Goal: Task Accomplishment & Management: Use online tool/utility

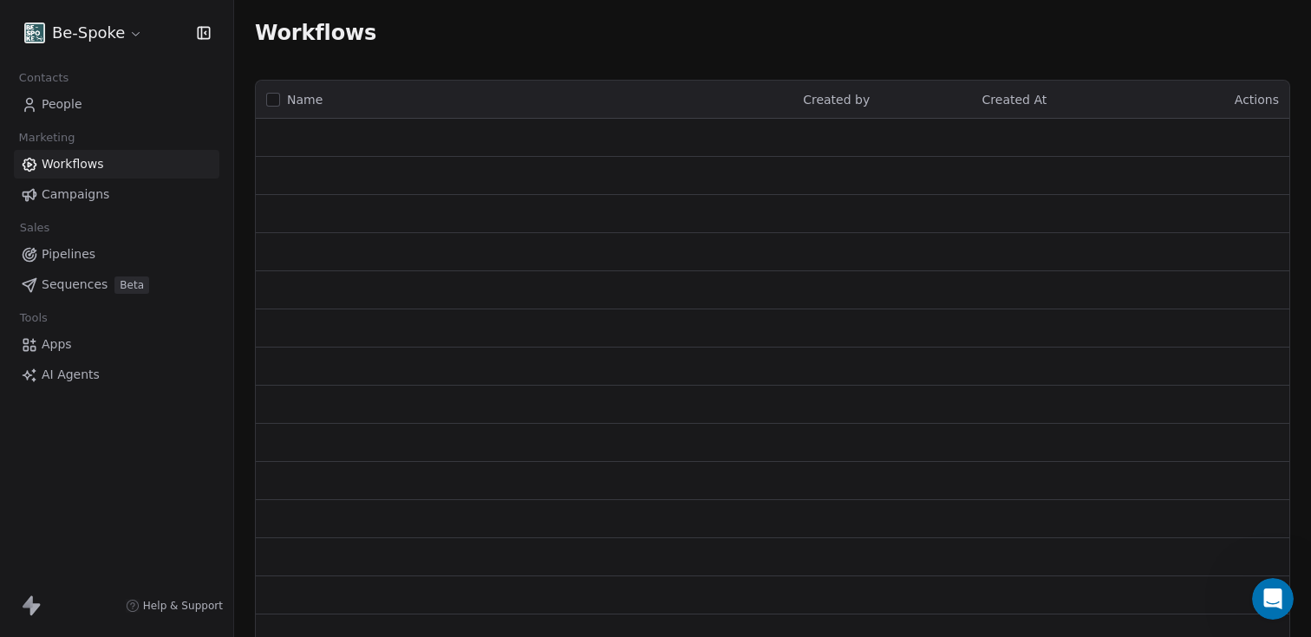
scroll to position [3048, 0]
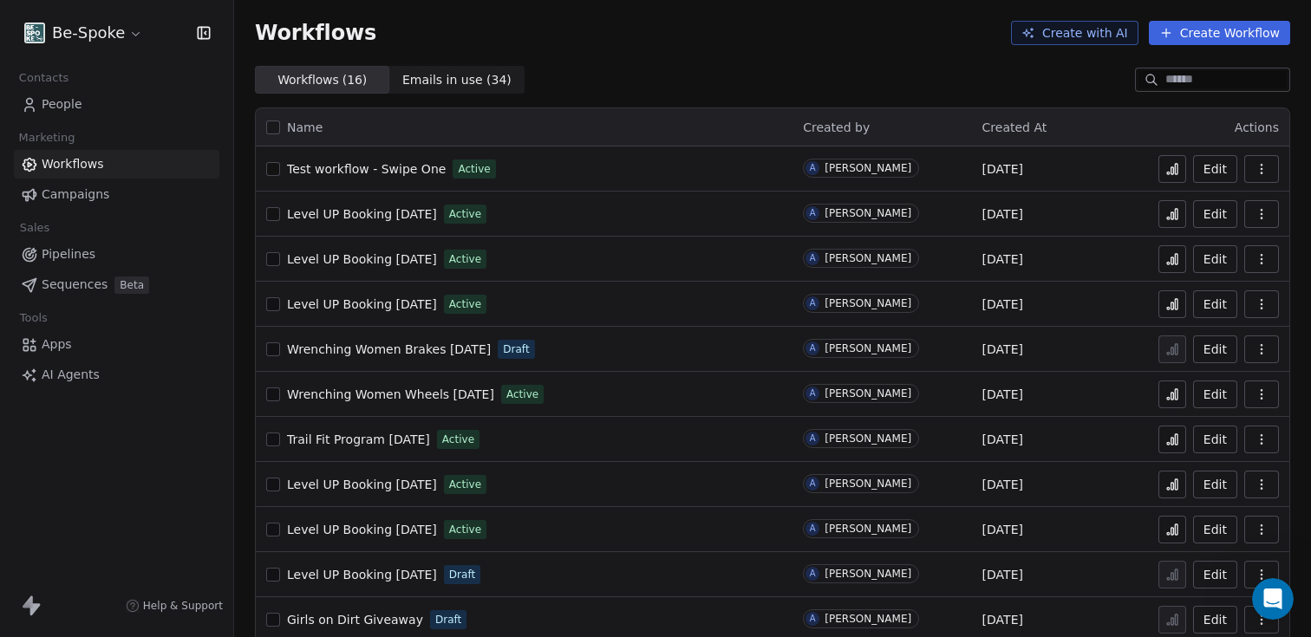
click at [379, 441] on span "Trail Fit Program [DATE]" at bounding box center [358, 440] width 143 height 14
click at [379, 436] on span "Trail Fit Program [DATE]" at bounding box center [358, 440] width 143 height 14
click at [1159, 441] on button at bounding box center [1173, 440] width 28 height 28
click at [440, 399] on span "Wrenching Women Wheels [DATE]" at bounding box center [390, 395] width 207 height 14
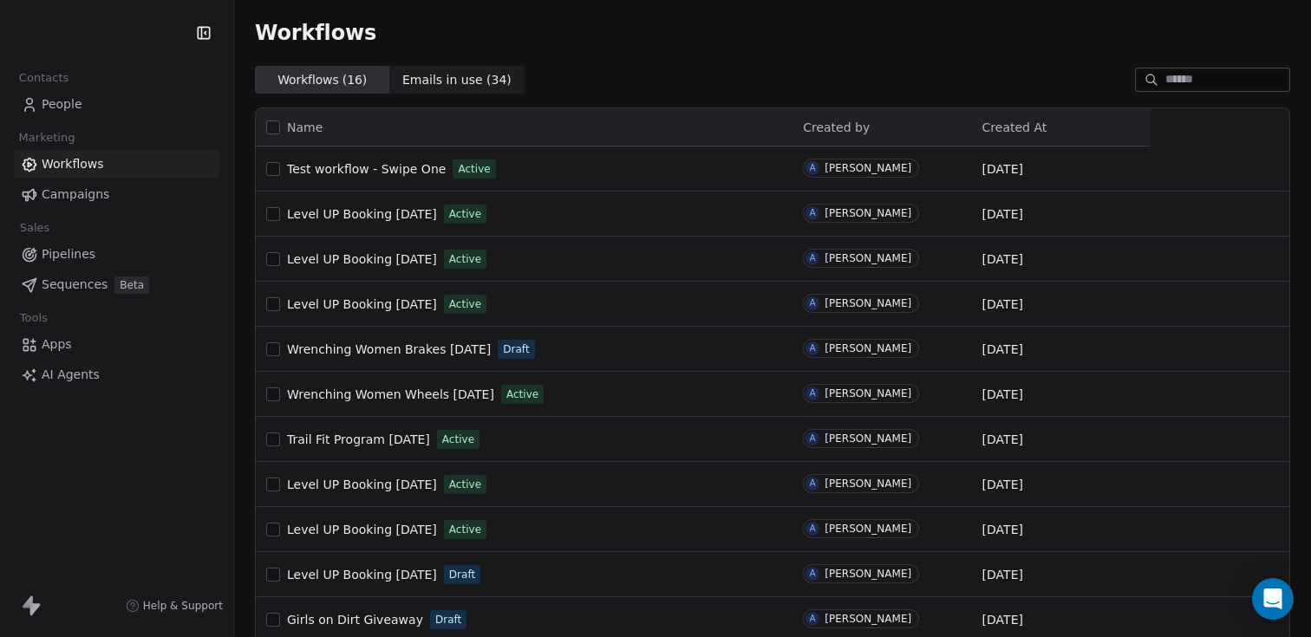
scroll to position [22, 0]
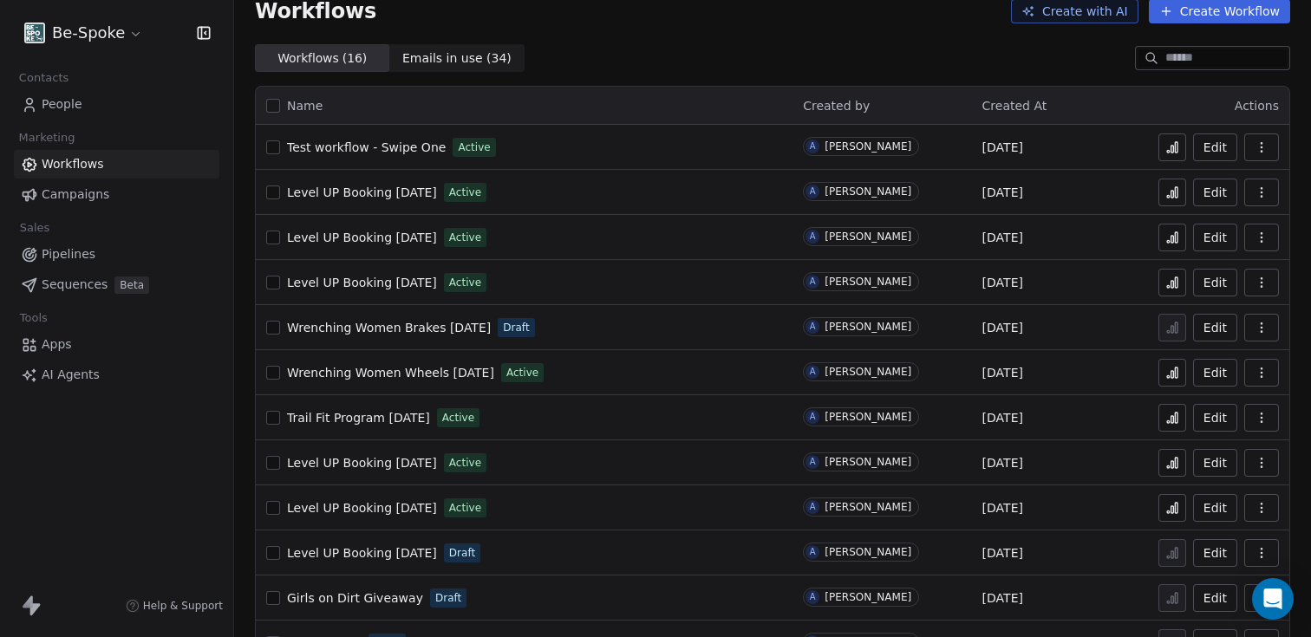
click at [388, 421] on span "Trail Fit Program [DATE]" at bounding box center [358, 418] width 143 height 14
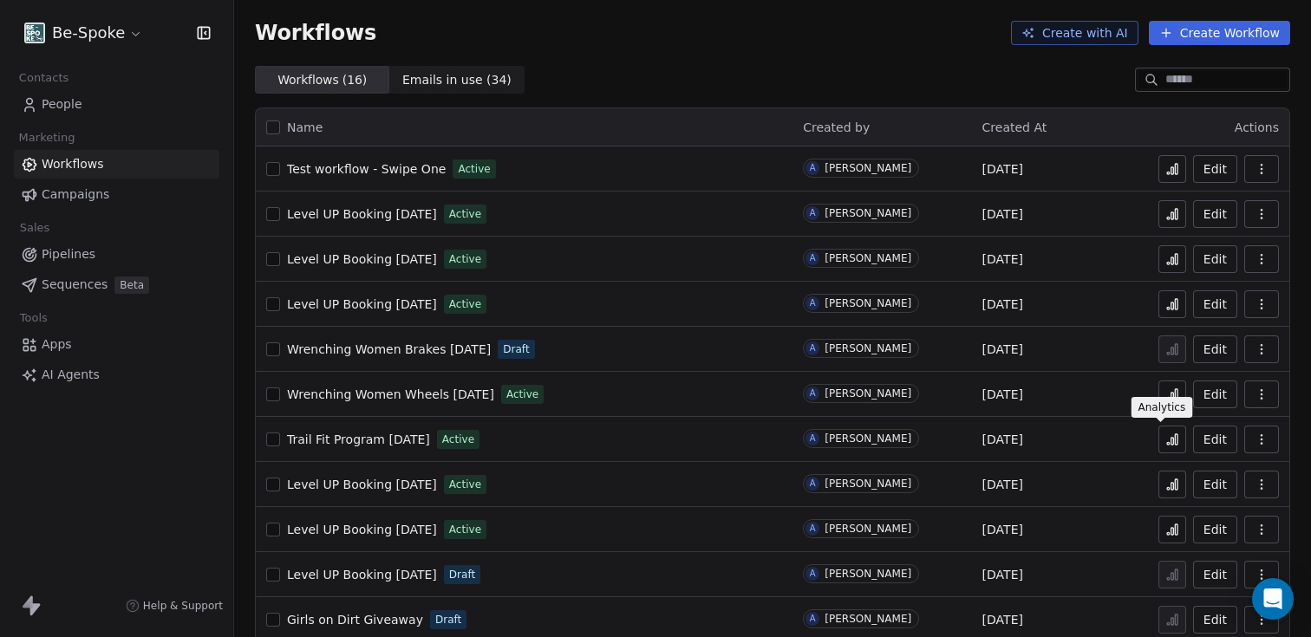
click at [1165, 446] on icon at bounding box center [1172, 440] width 14 height 14
click at [67, 202] on span "Campaigns" at bounding box center [76, 195] width 68 height 18
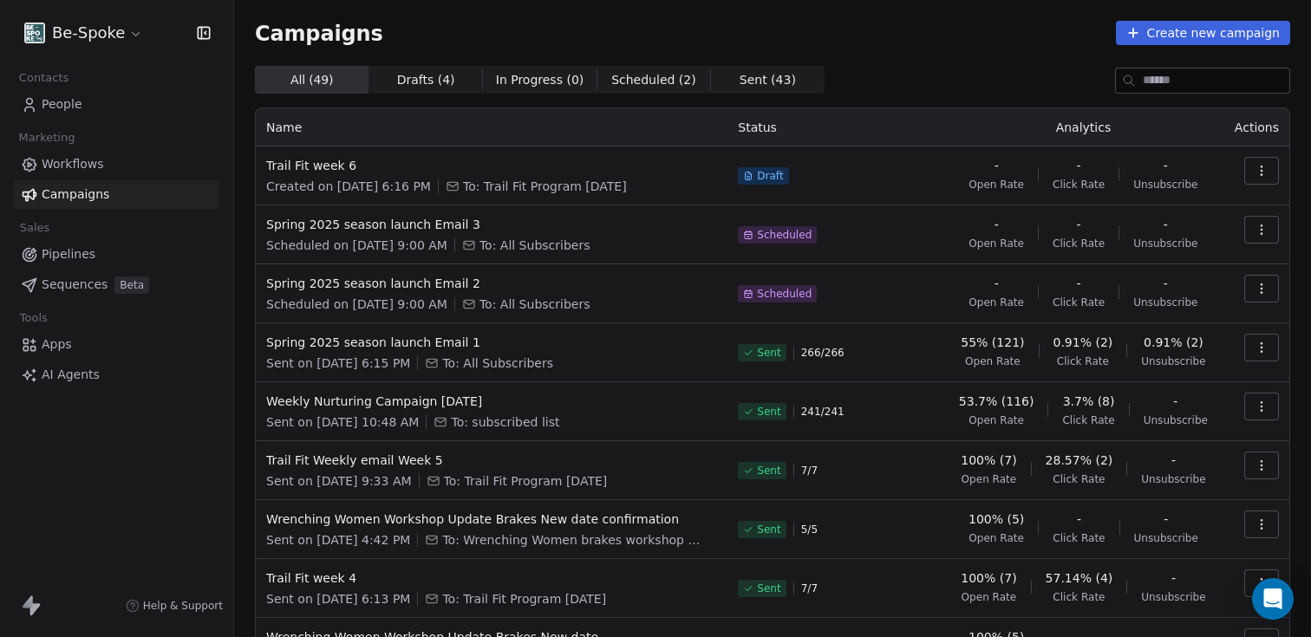
click at [1255, 173] on icon "button" at bounding box center [1262, 171] width 14 height 14
click at [761, 180] on html "Be-Spoke Contacts People Marketing Workflows Campaigns Sales Pipelines Sequence…" at bounding box center [655, 318] width 1311 height 637
click at [565, 185] on span "To: Trail Fit Program July 2025" at bounding box center [545, 186] width 164 height 17
click at [357, 166] on span "Trail Fit week 6" at bounding box center [491, 165] width 451 height 17
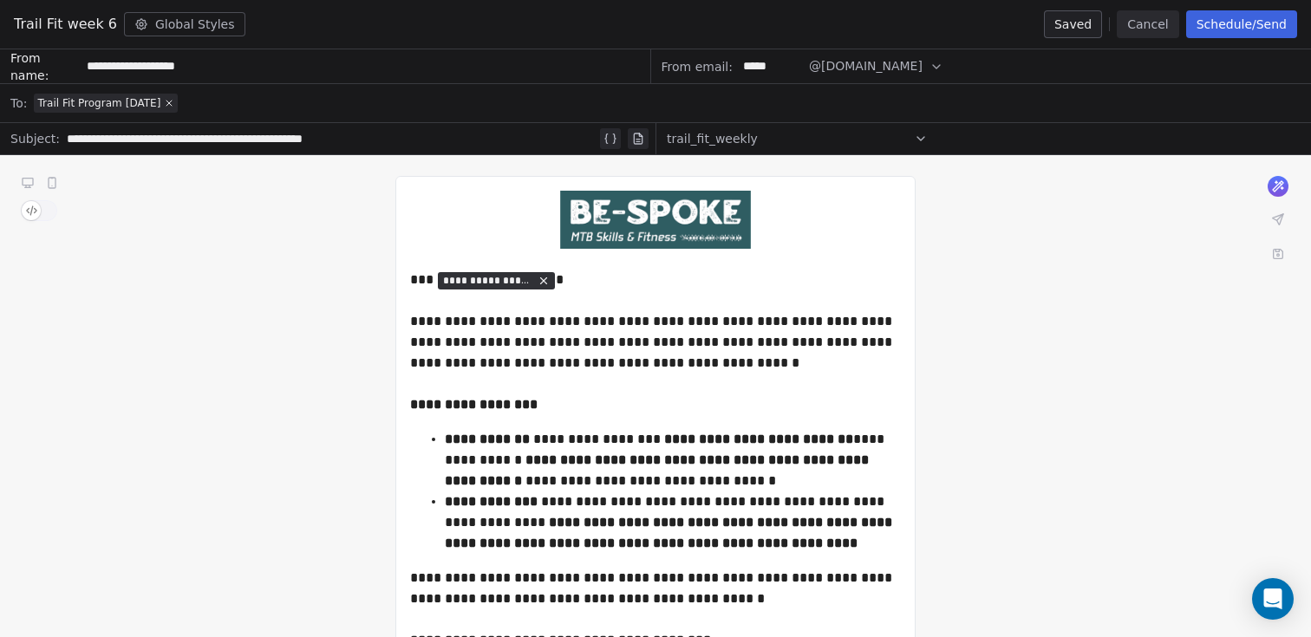
click at [1196, 34] on button "Schedule/Send" at bounding box center [1241, 24] width 111 height 28
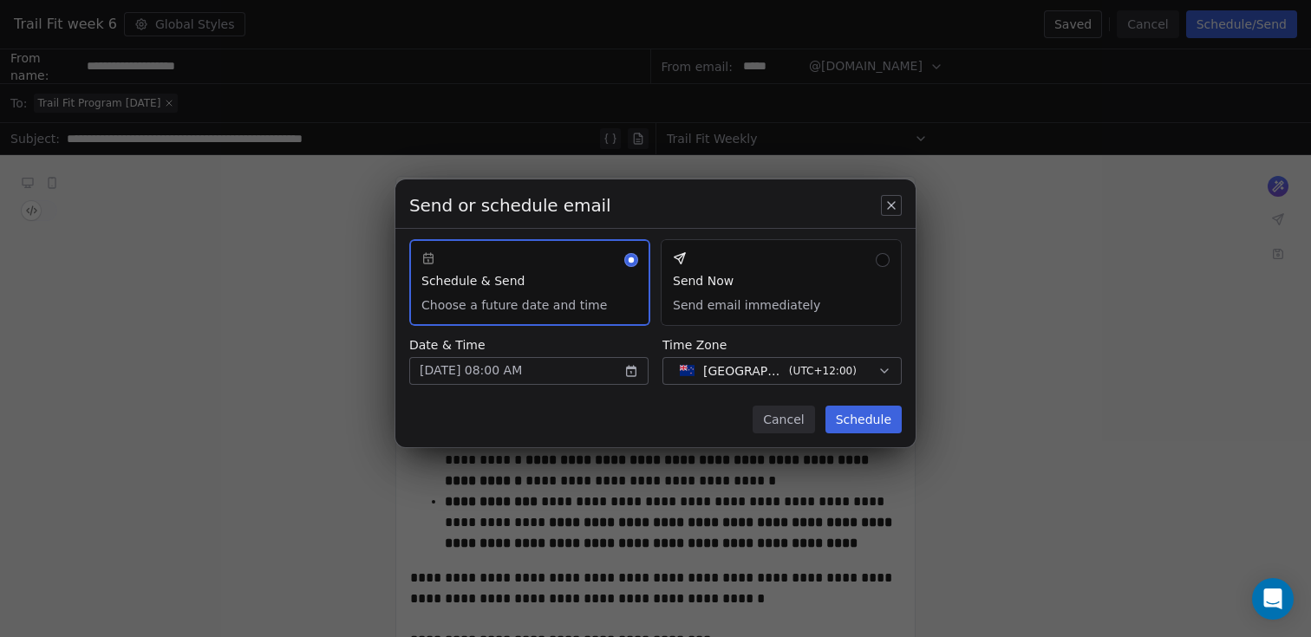
click at [873, 424] on button "Schedule" at bounding box center [864, 420] width 76 height 28
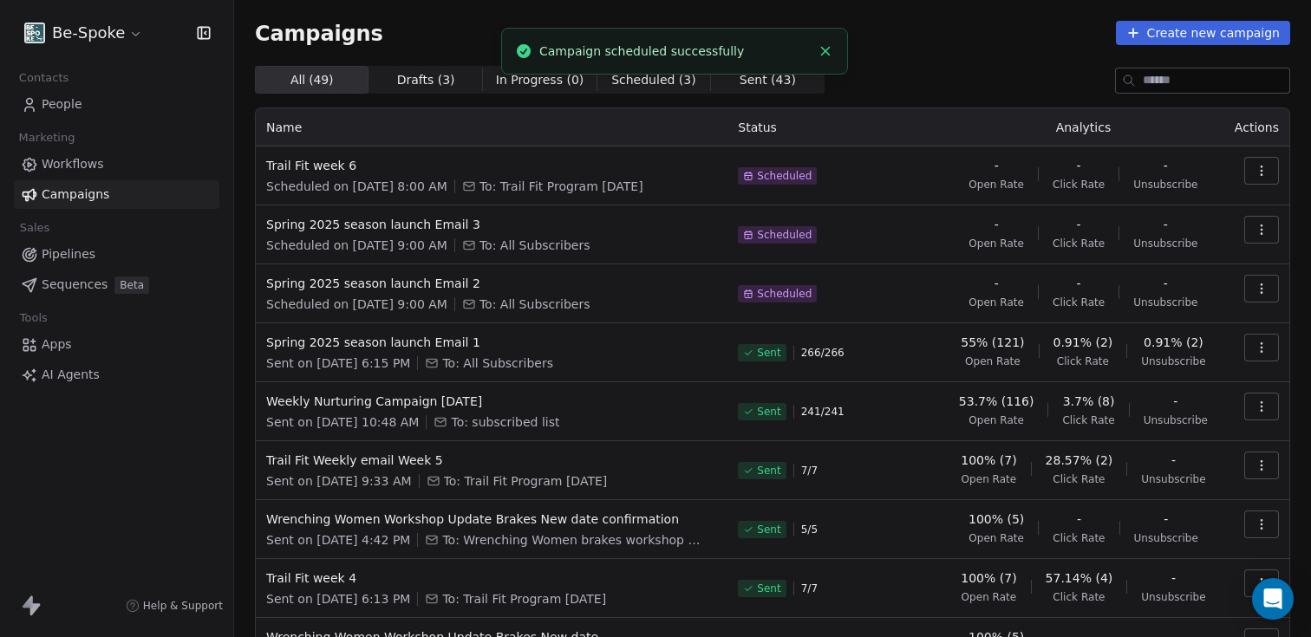
click at [83, 109] on link "People" at bounding box center [117, 104] width 206 height 29
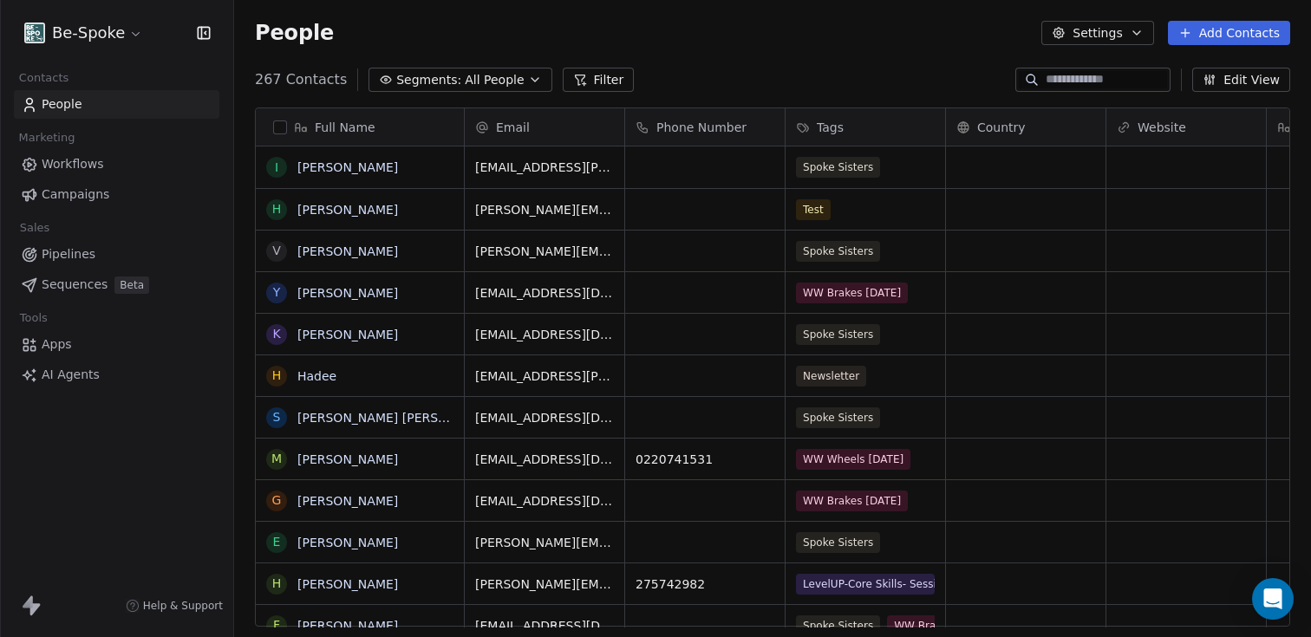
scroll to position [547, 1064]
